Goal: Complete application form

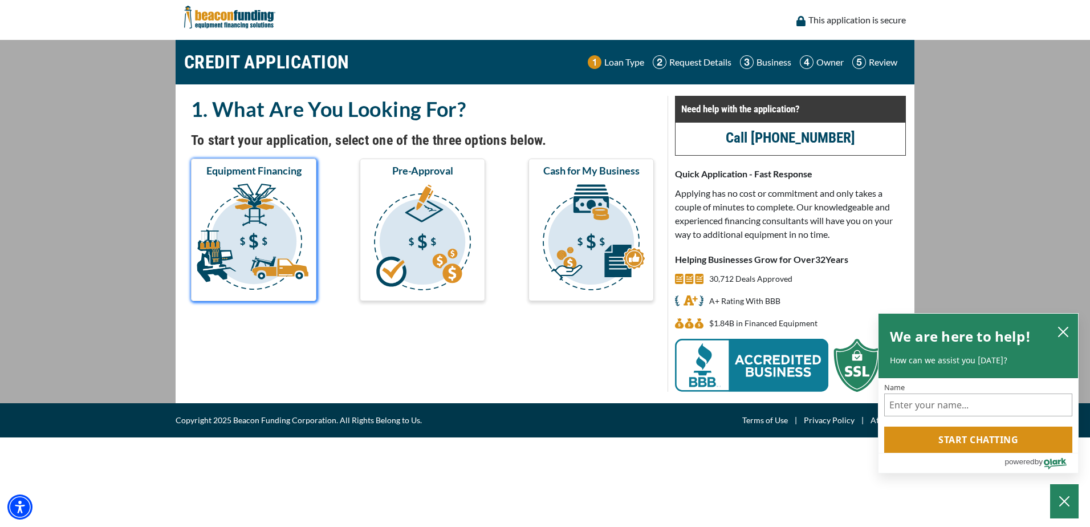
click at [249, 225] on img "submit" at bounding box center [253, 239] width 121 height 114
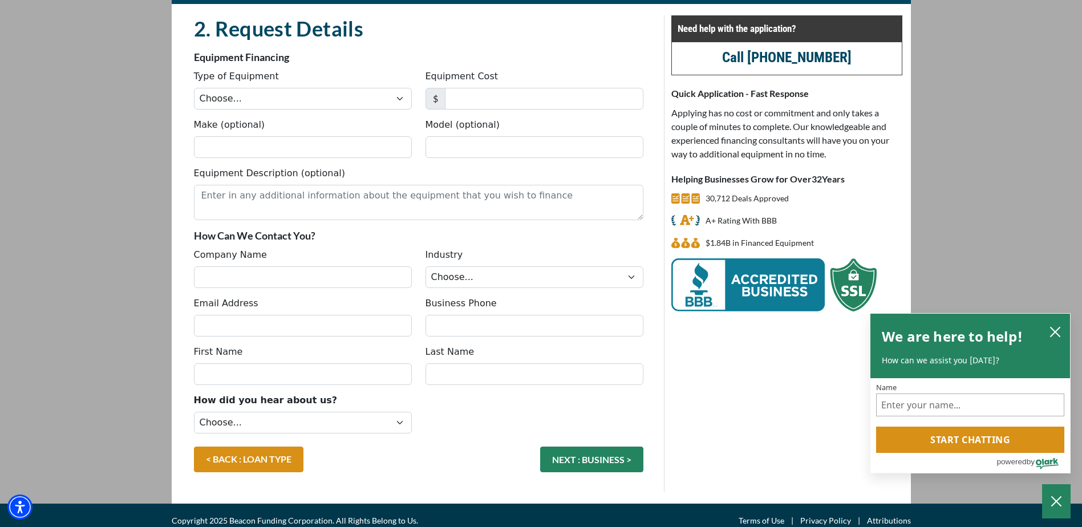
scroll to position [91, 0]
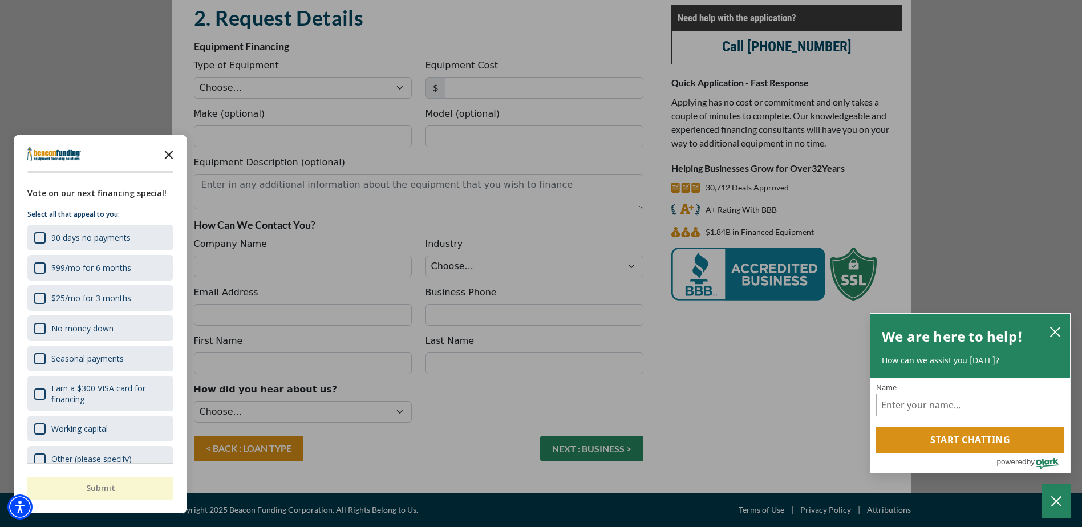
click at [169, 152] on icon "Close the survey" at bounding box center [168, 154] width 23 height 23
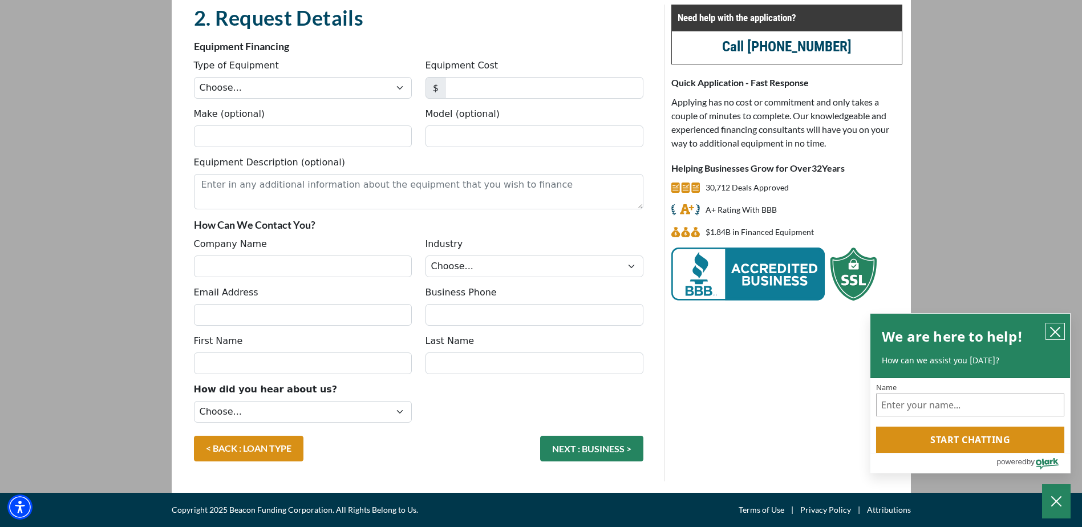
click at [1052, 327] on icon "close chatbox" at bounding box center [1054, 331] width 9 height 9
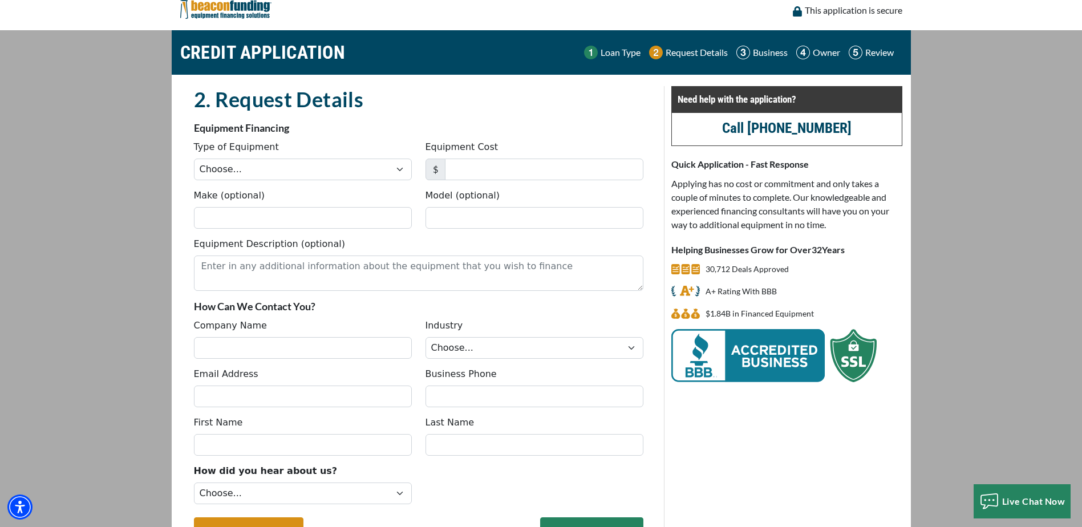
scroll to position [0, 0]
